Goal: Information Seeking & Learning: Learn about a topic

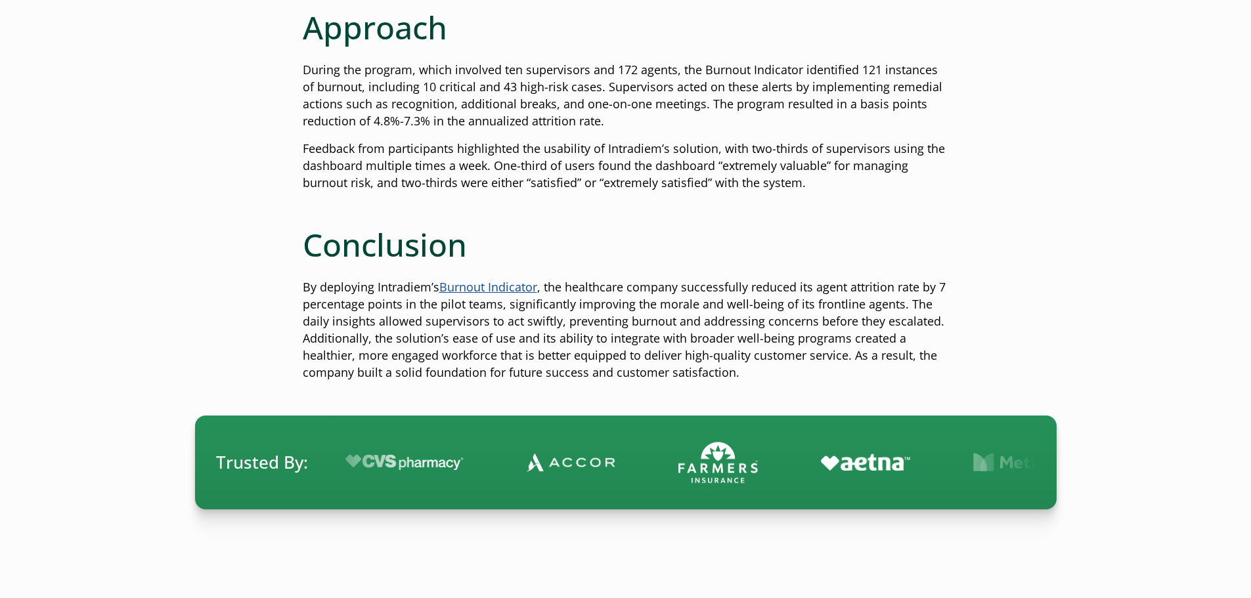
scroll to position [2433, 0]
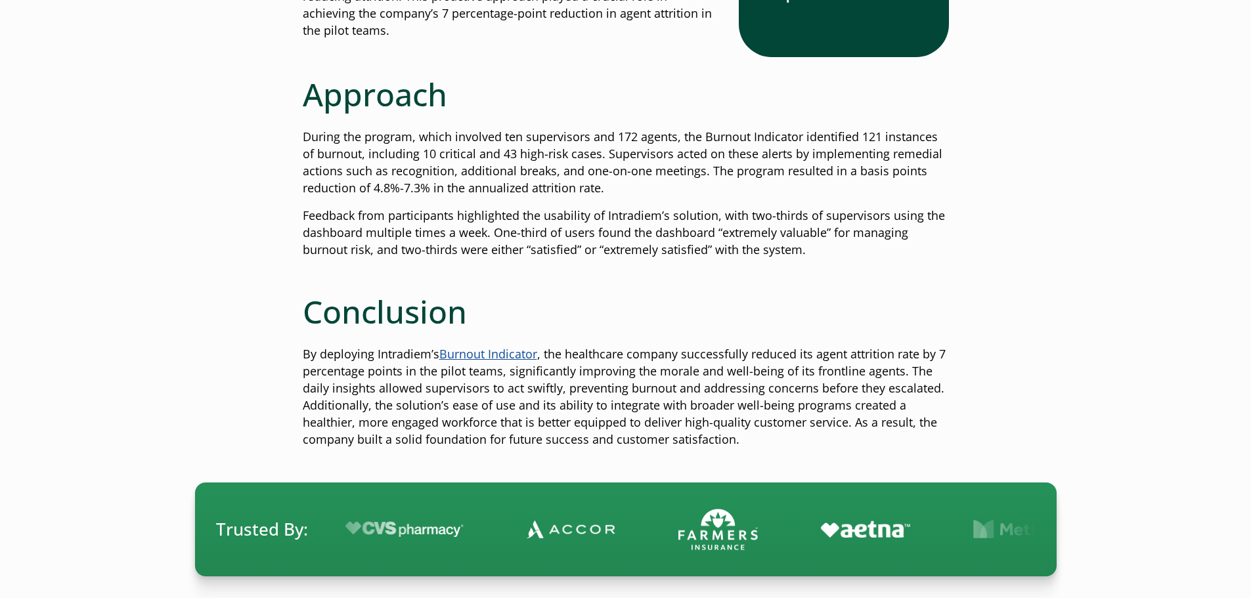
click at [485, 356] on link "Burnout Indicator" at bounding box center [488, 354] width 98 height 16
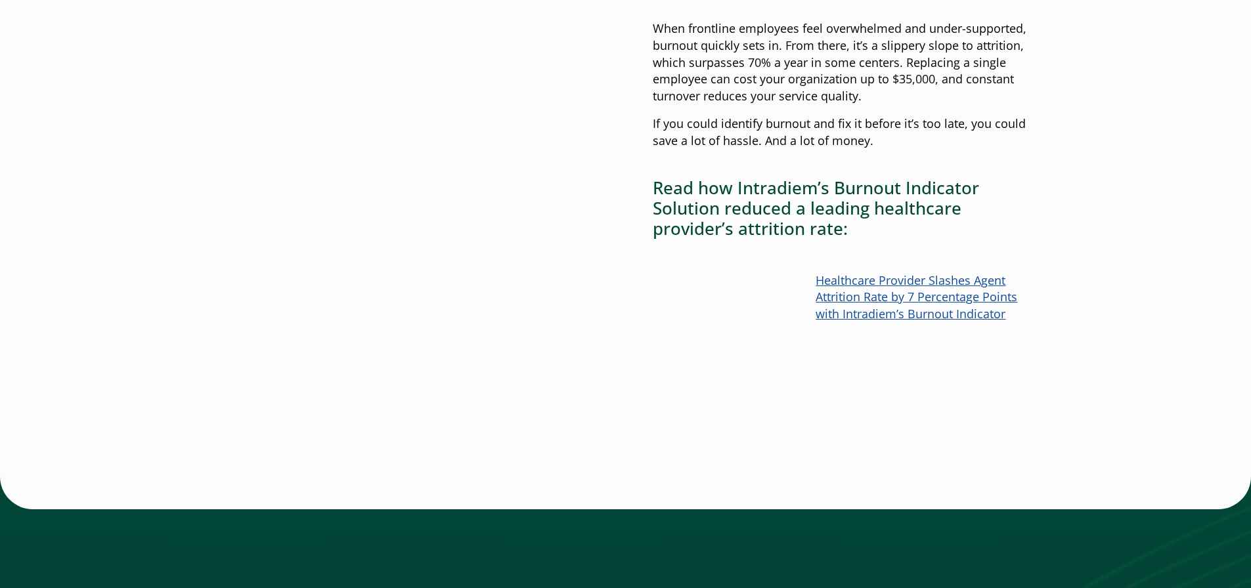
scroll to position [1116, 0]
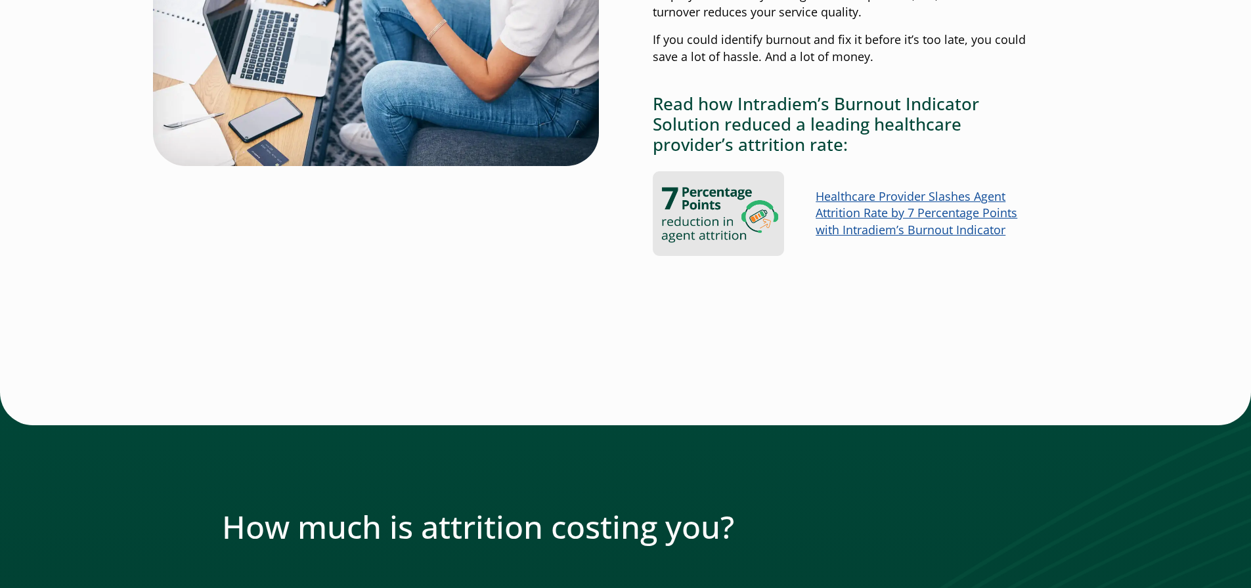
click at [916, 217] on link "Healthcare Provider Slashes Agent Attrition Rate by 7 Percentage Points with In…" at bounding box center [917, 213] width 202 height 50
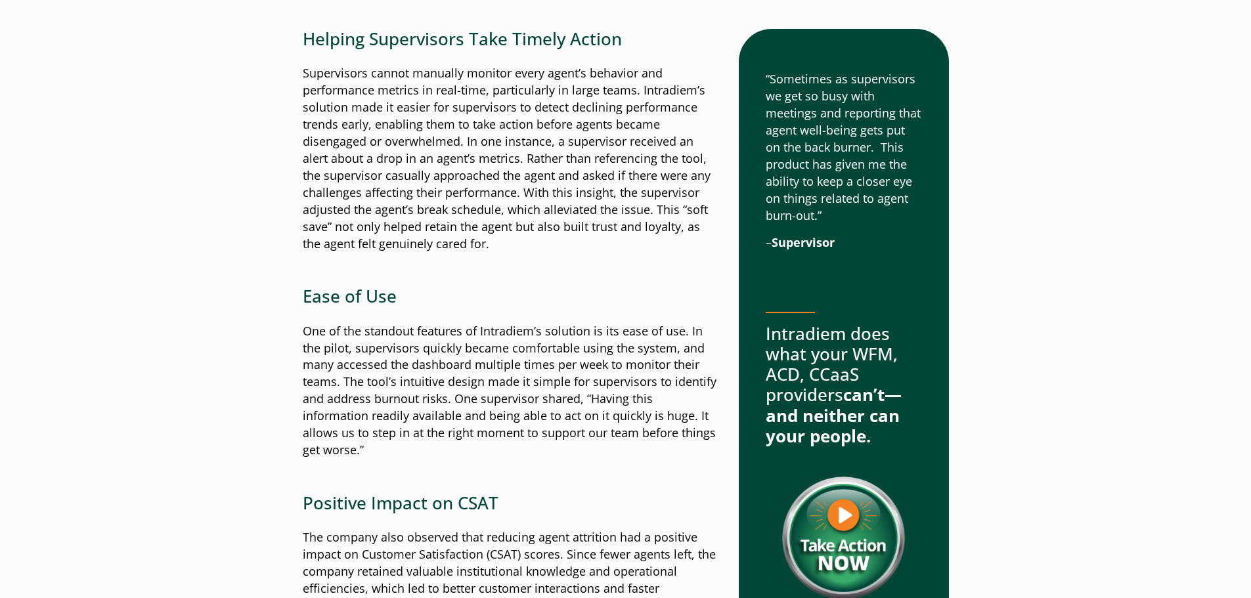
scroll to position [1445, 0]
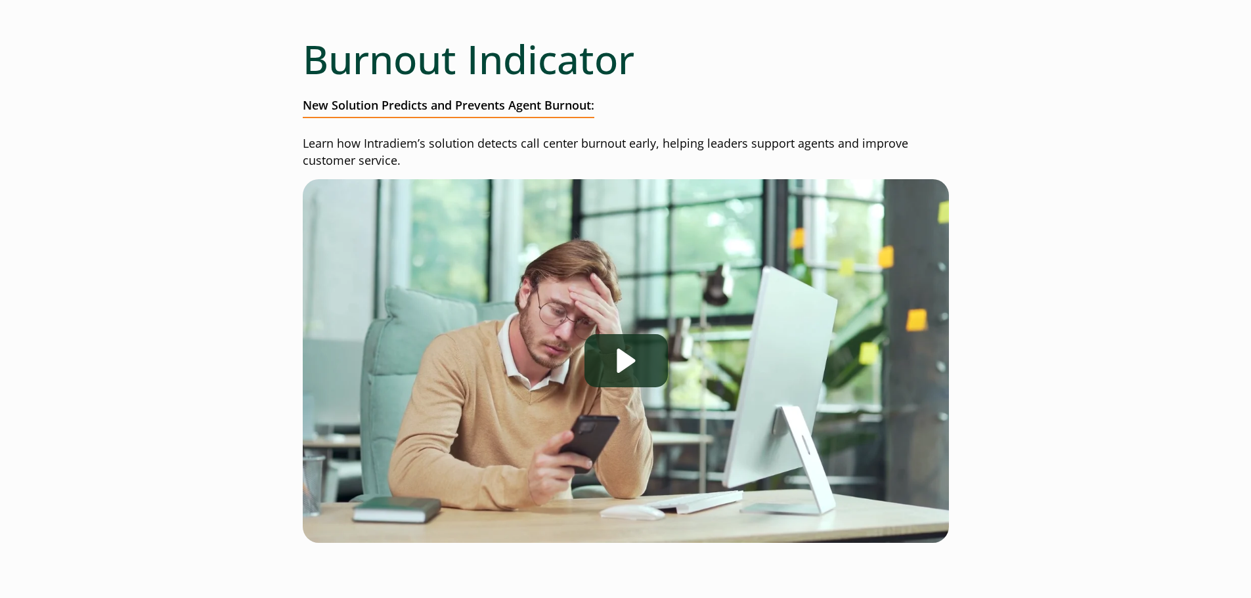
scroll to position [197, 0]
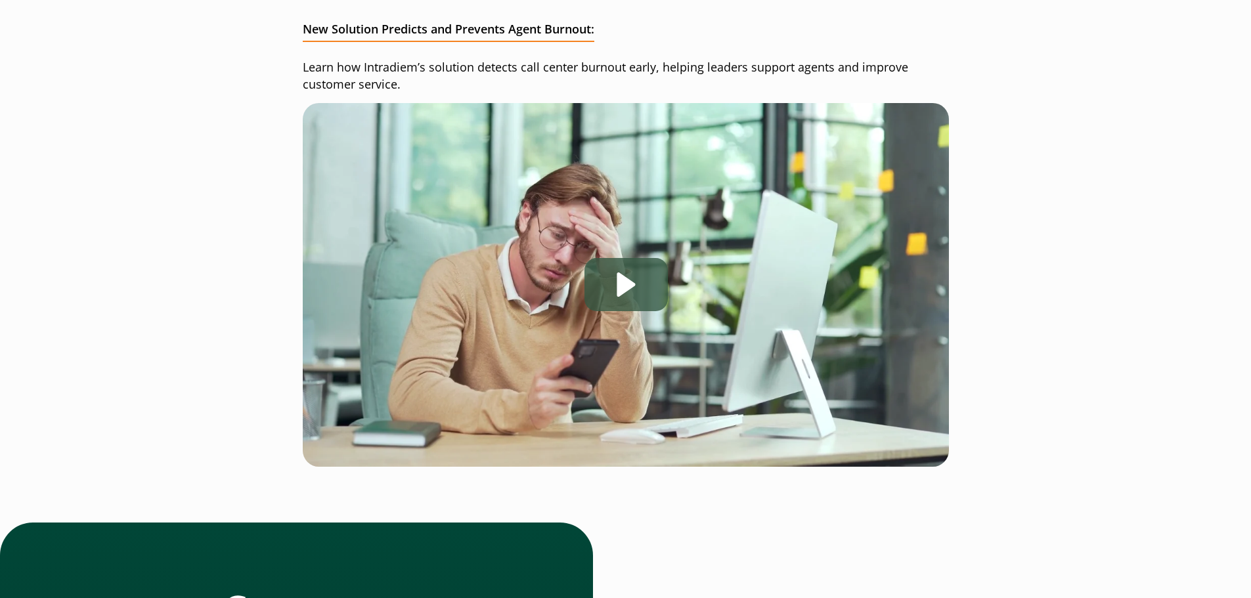
click at [655, 282] on div "Play" at bounding box center [625, 284] width 83 height 53
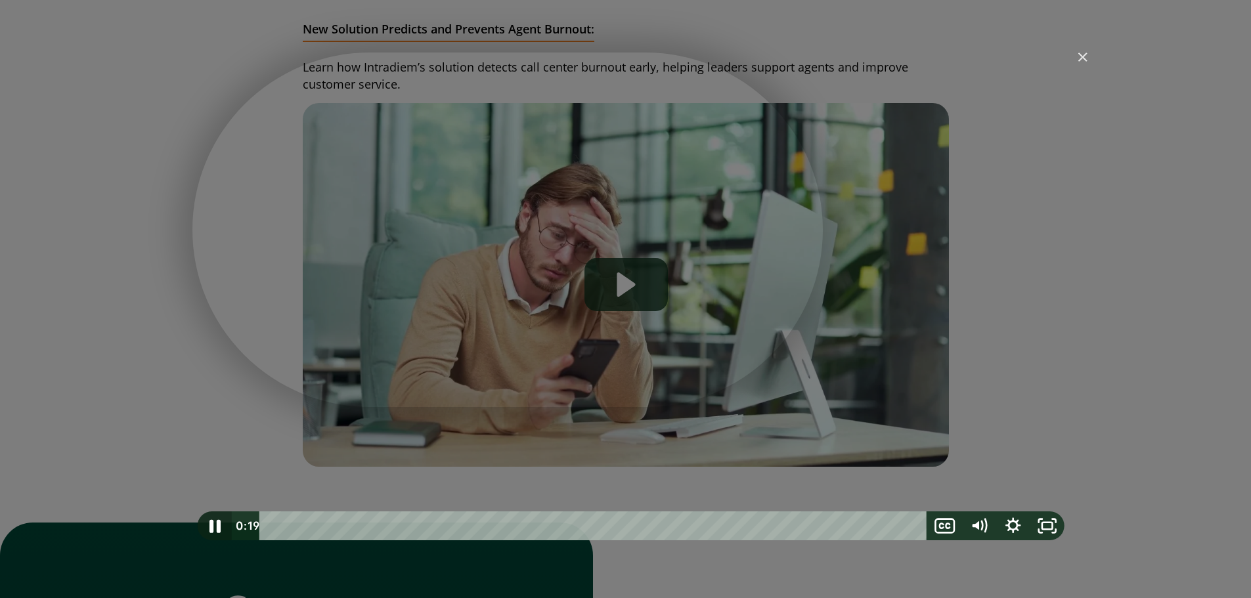
click at [211, 527] on icon "Pause" at bounding box center [214, 526] width 11 height 13
click at [211, 527] on icon "Play Video" at bounding box center [216, 526] width 34 height 29
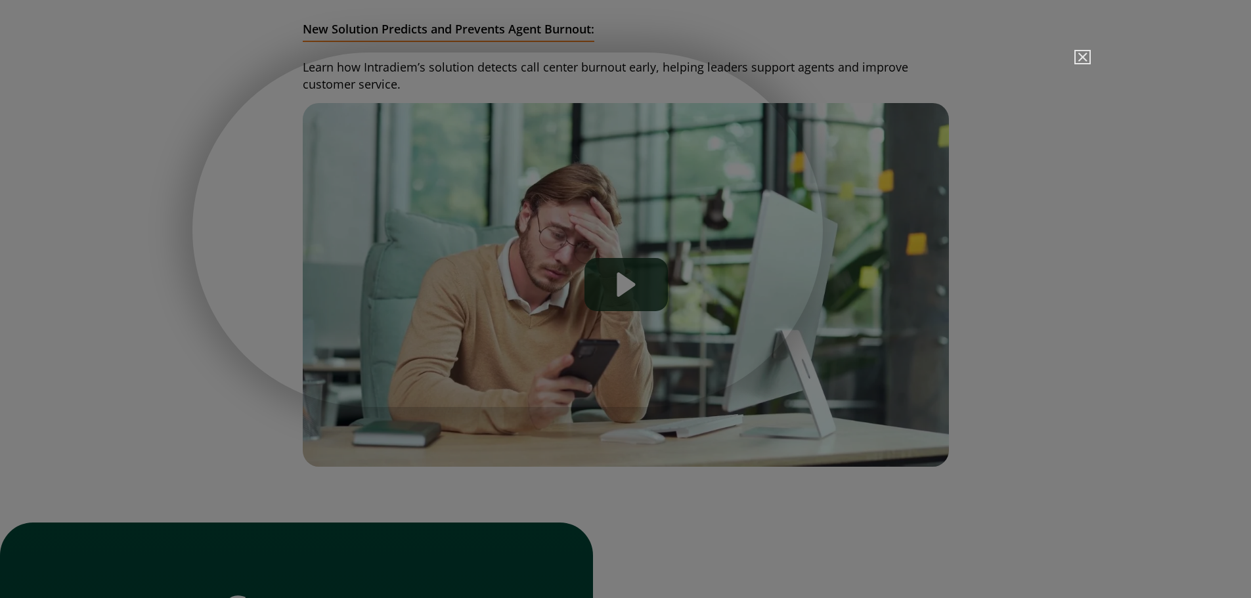
click at [1083, 60] on img "Close" at bounding box center [1077, 63] width 22 height 22
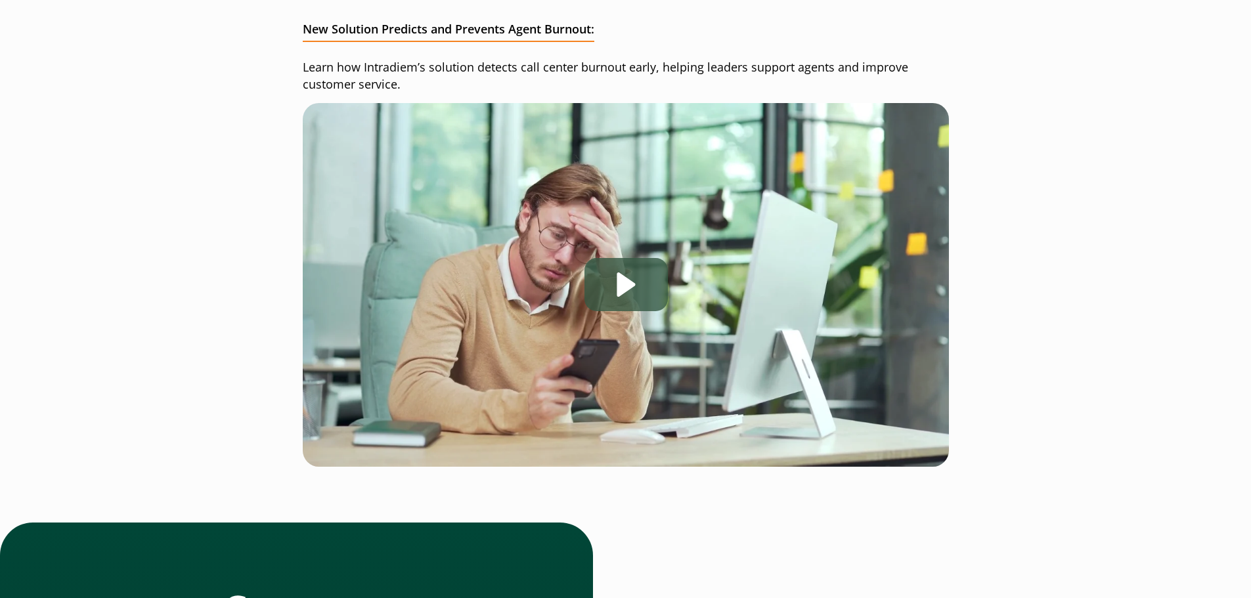
click at [607, 288] on div "Play" at bounding box center [625, 284] width 83 height 53
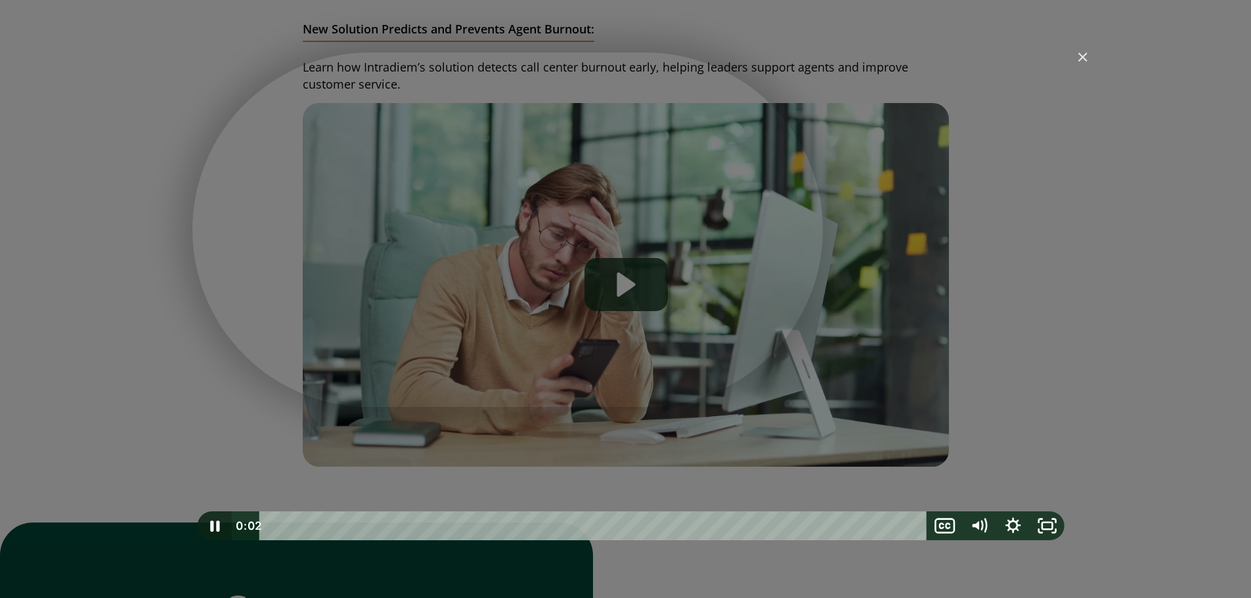
click at [223, 524] on icon "Pause" at bounding box center [215, 526] width 34 height 29
